Goal: Task Accomplishment & Management: Manage account settings

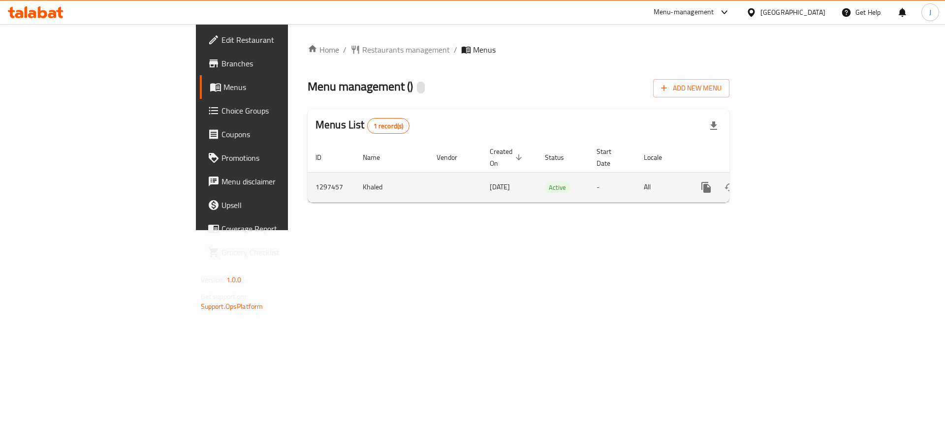
click at [783, 182] on icon "enhanced table" at bounding box center [777, 188] width 12 height 12
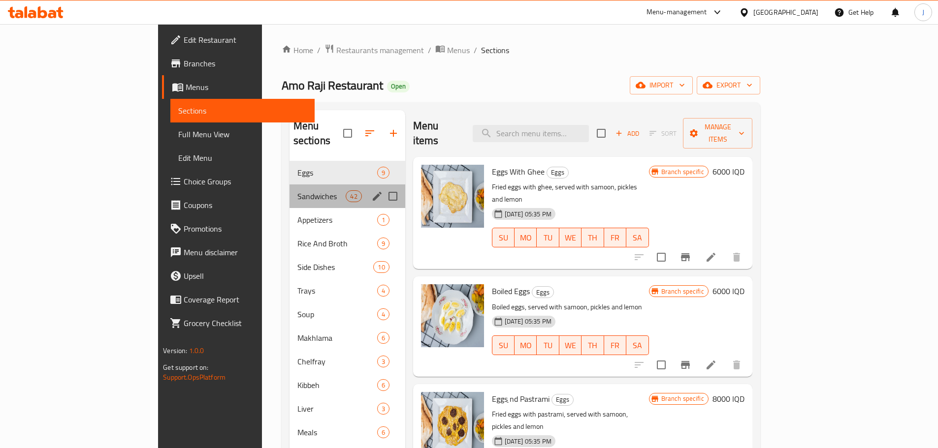
click at [289, 185] on div "Sandwiches 42" at bounding box center [347, 197] width 116 height 24
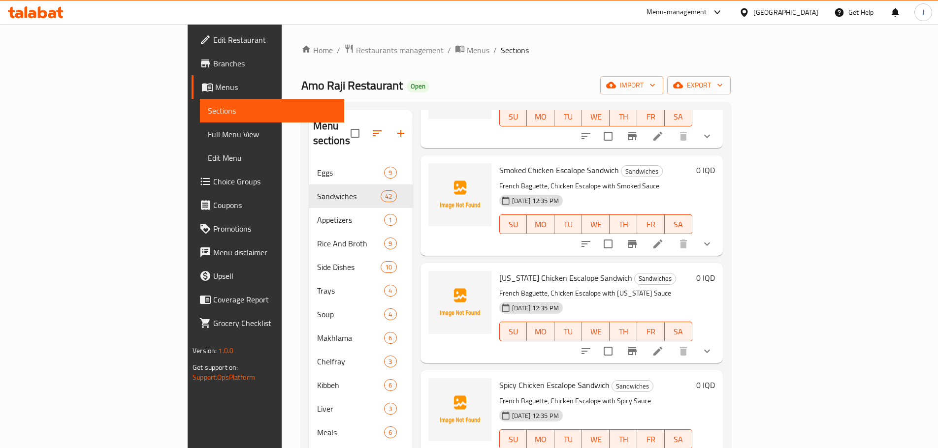
scroll to position [3347, 0]
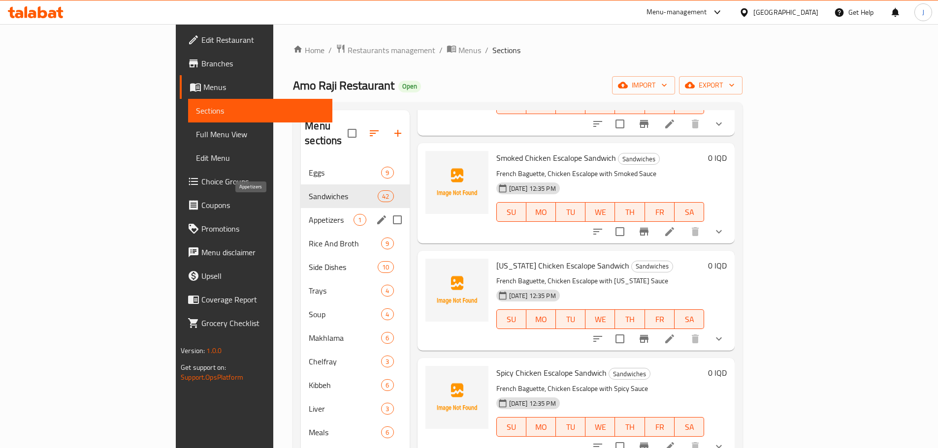
click at [309, 214] on span "Appetizers" at bounding box center [331, 220] width 45 height 12
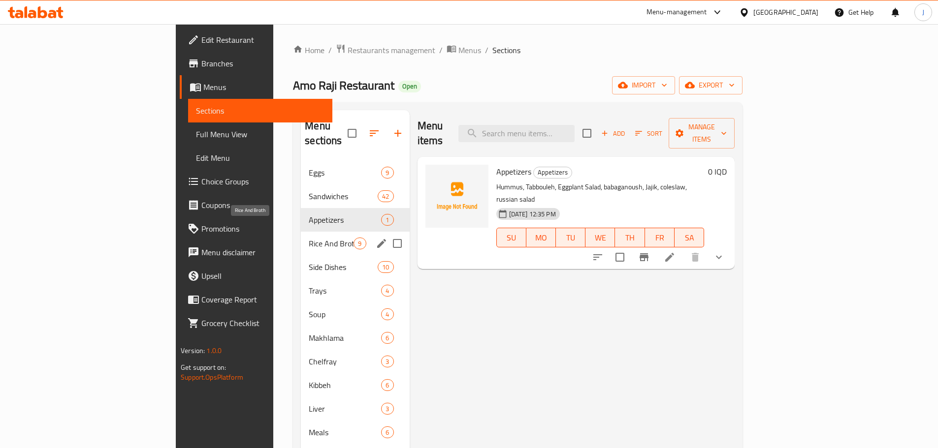
click at [309, 238] on span "Rice And Broth" at bounding box center [331, 244] width 45 height 12
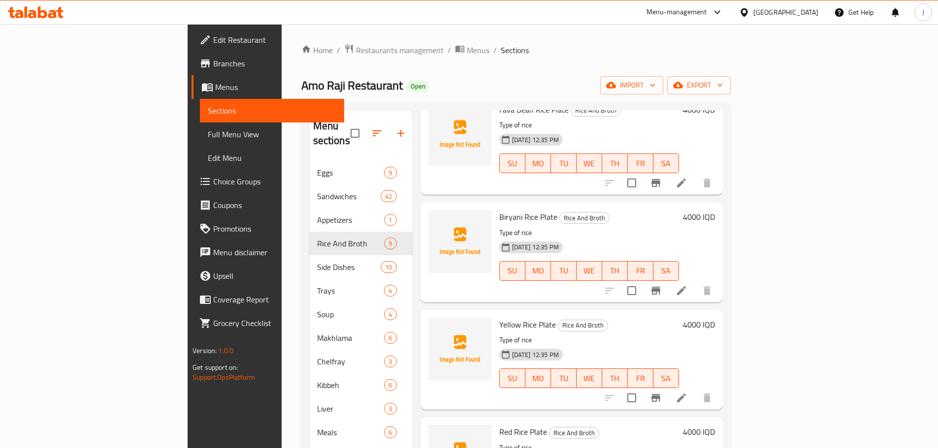
scroll to position [527, 0]
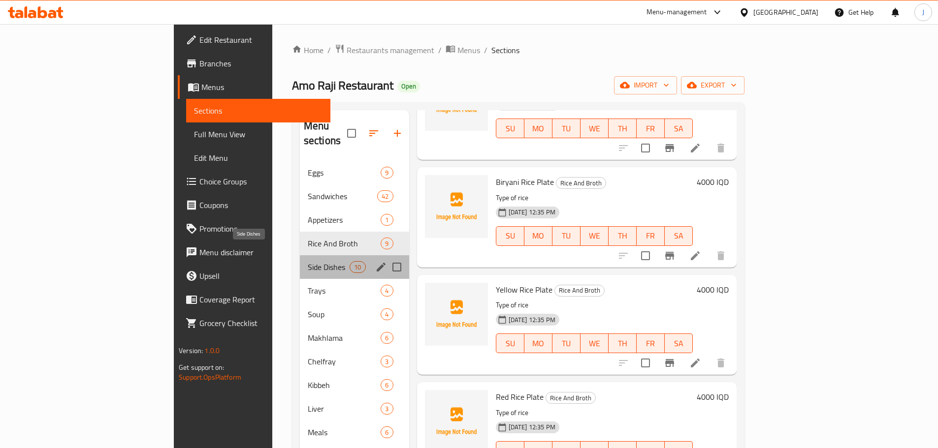
click at [308, 261] on span "Side Dishes" at bounding box center [329, 267] width 42 height 12
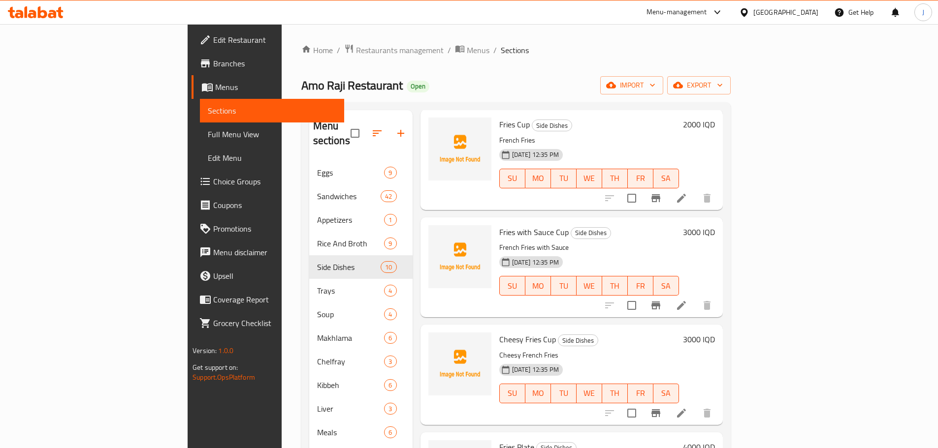
scroll to position [635, 0]
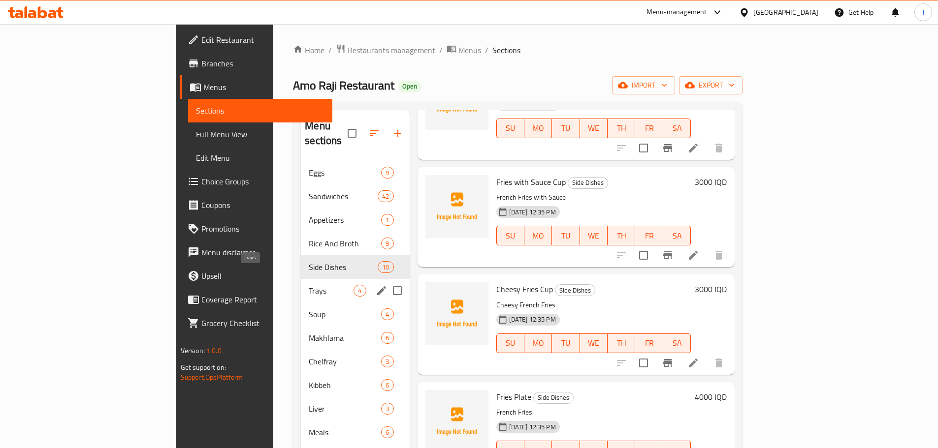
click at [309, 285] on span "Trays" at bounding box center [331, 291] width 45 height 12
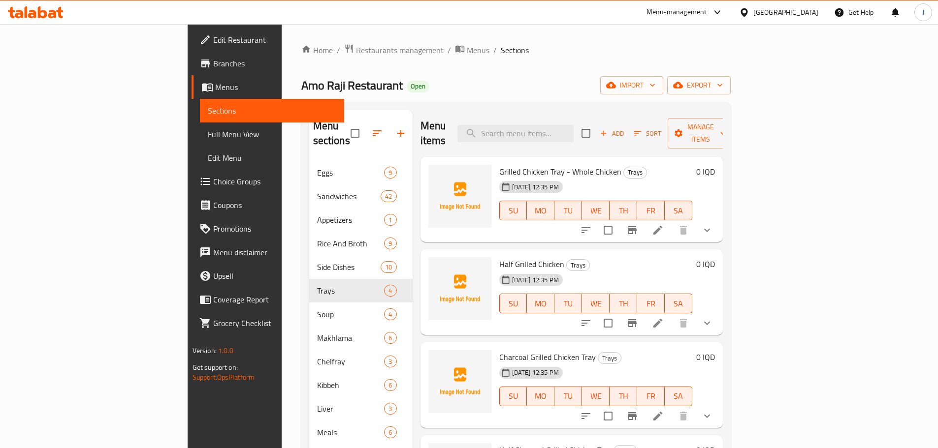
scroll to position [155, 0]
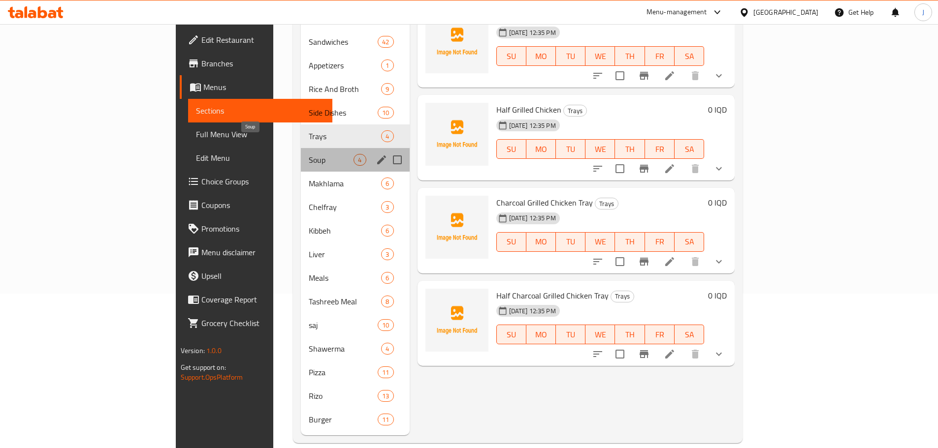
click at [309, 154] on span "Soup" at bounding box center [331, 160] width 45 height 12
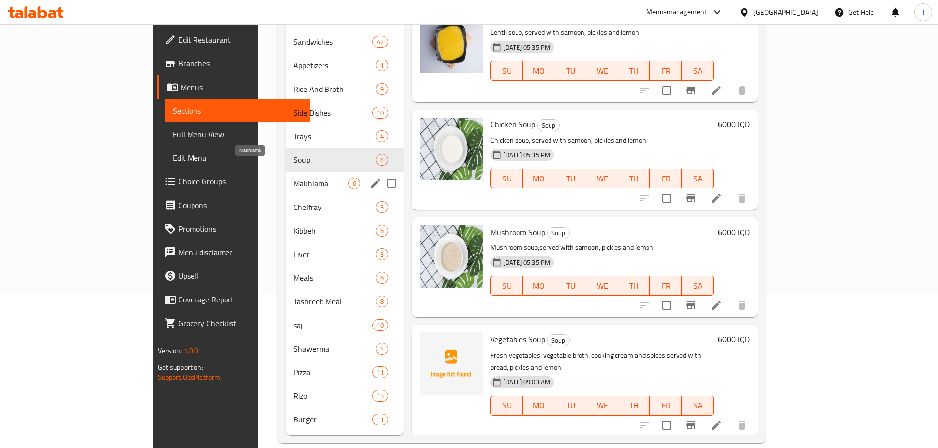
click at [293, 178] on span "Makhlama" at bounding box center [320, 184] width 54 height 12
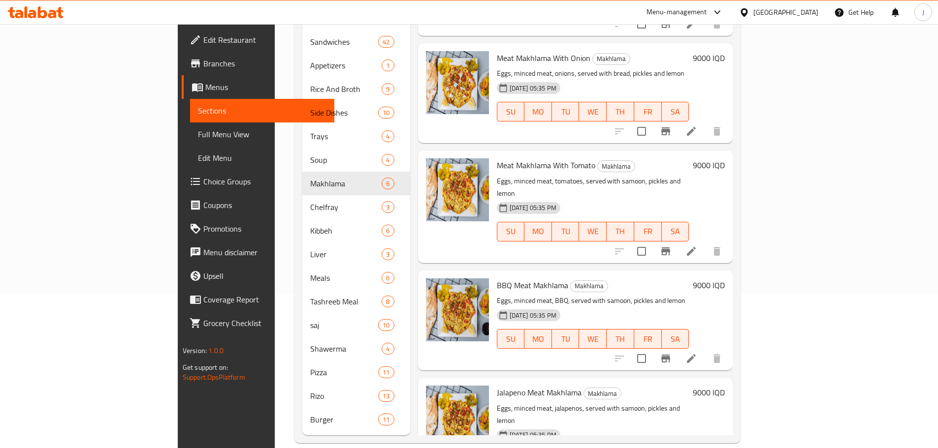
scroll to position [205, 0]
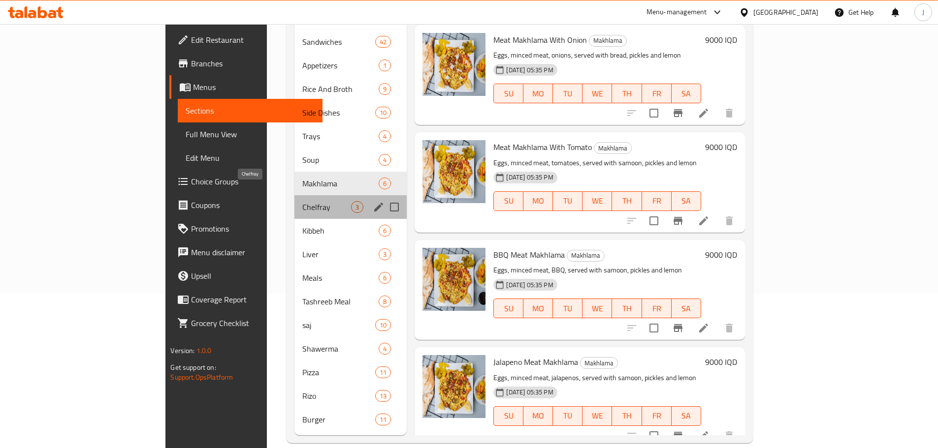
click at [302, 201] on span "Chelfray" at bounding box center [326, 207] width 49 height 12
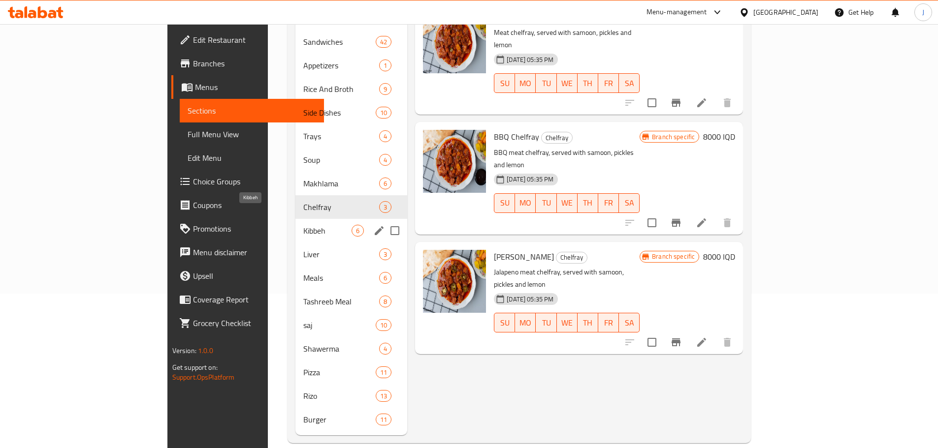
click at [303, 225] on span "Kibbeh" at bounding box center [327, 231] width 48 height 12
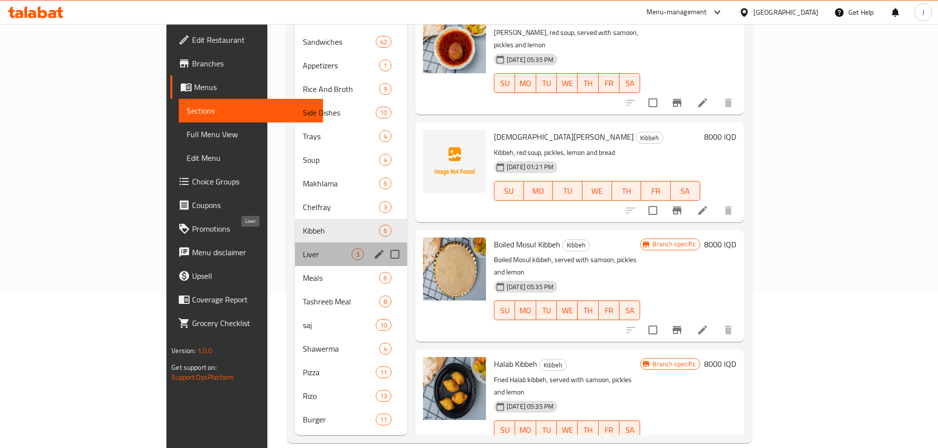
click at [303, 249] on span "Liver" at bounding box center [327, 255] width 49 height 12
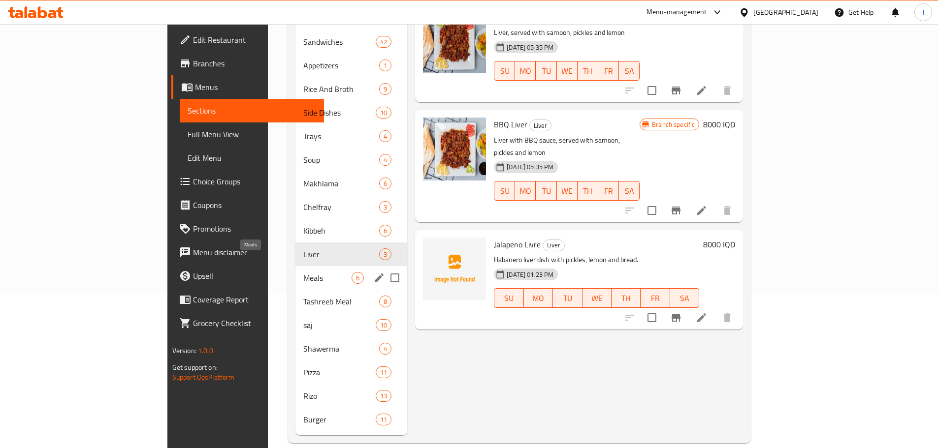
click at [303, 272] on span "Meals" at bounding box center [327, 278] width 48 height 12
